Goal: Check status: Check status

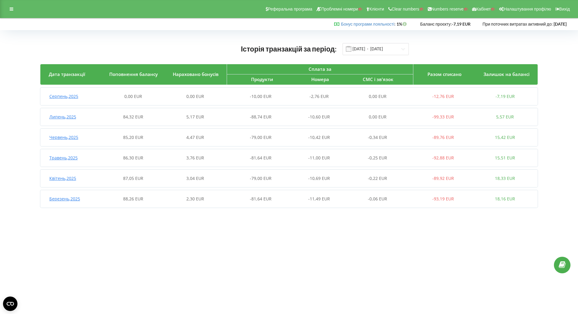
click at [238, 96] on div "-10,00 EUR" at bounding box center [257, 96] width 62 height 6
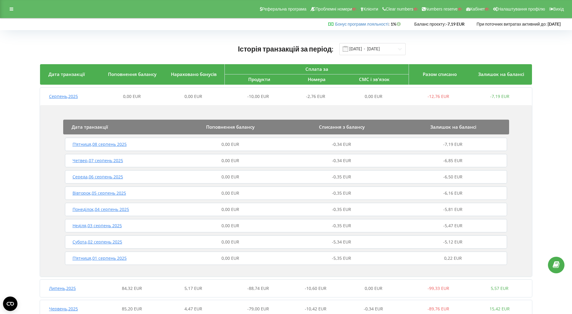
scroll to position [81, 0]
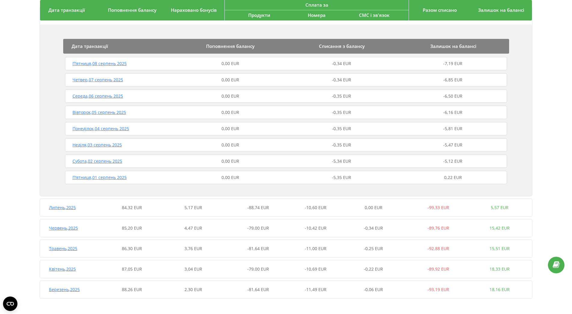
click at [226, 211] on div "Липень , 2025 84,32 EUR 5,17 EUR -88,74 EUR -10,60 EUR 0,00 EUR -99,33 EUR 5,57…" at bounding box center [285, 207] width 490 height 14
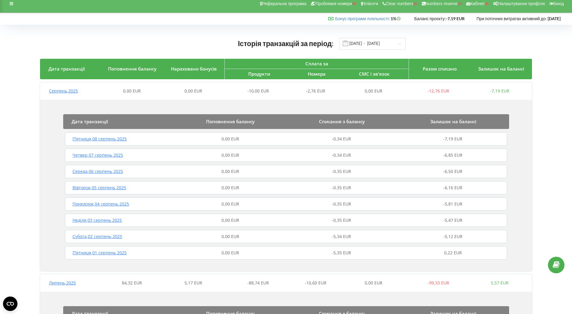
scroll to position [118, 0]
